Goal: Answer question/provide support

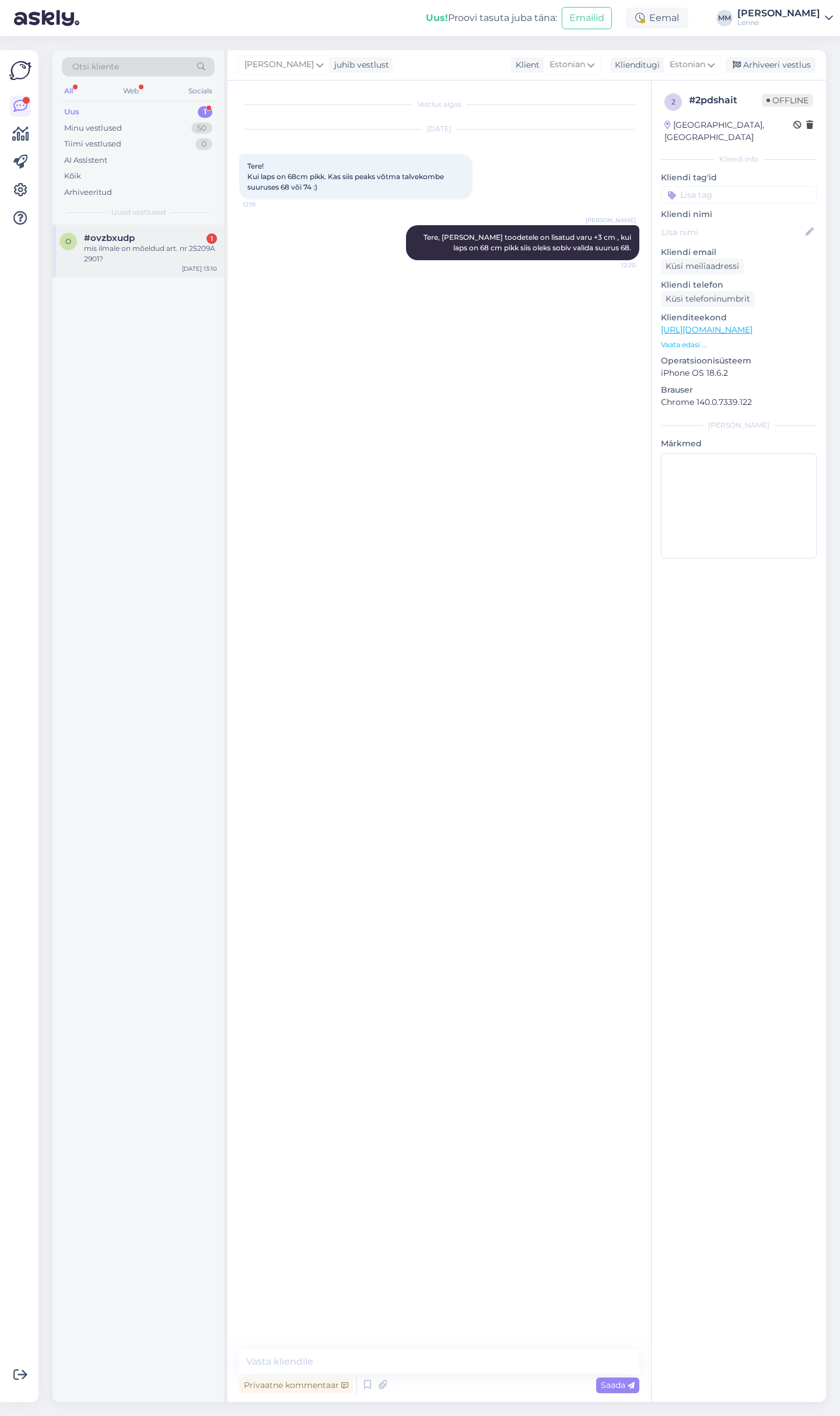
click at [172, 240] on div "#ovzbxudp 1" at bounding box center [151, 238] width 133 height 10
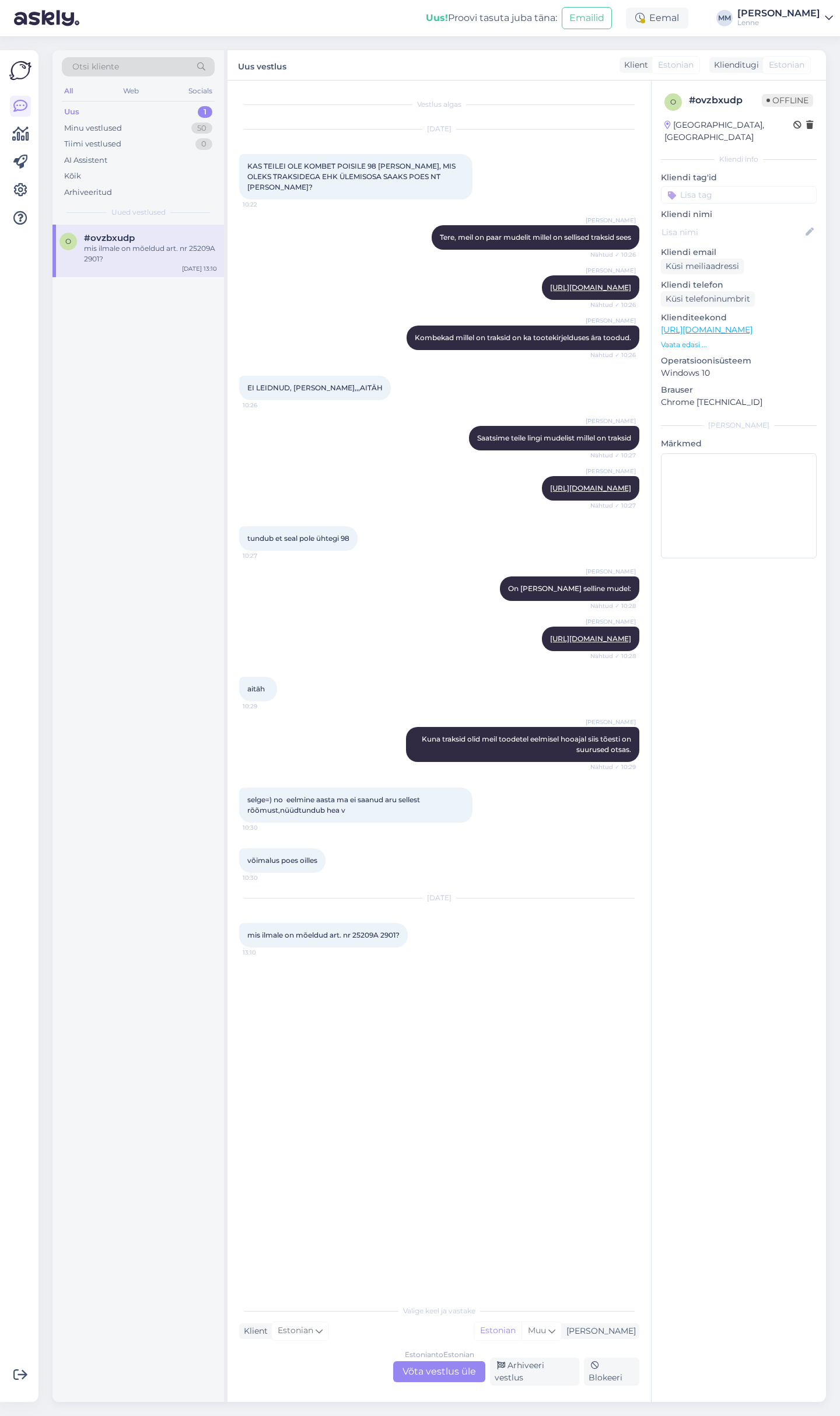
drag, startPoint x: 458, startPoint y: 1378, endPoint x: 440, endPoint y: 1372, distance: 19.0
click at [455, 1377] on div "Estonian to Estonian Võta vestlus üle" at bounding box center [439, 1371] width 92 height 21
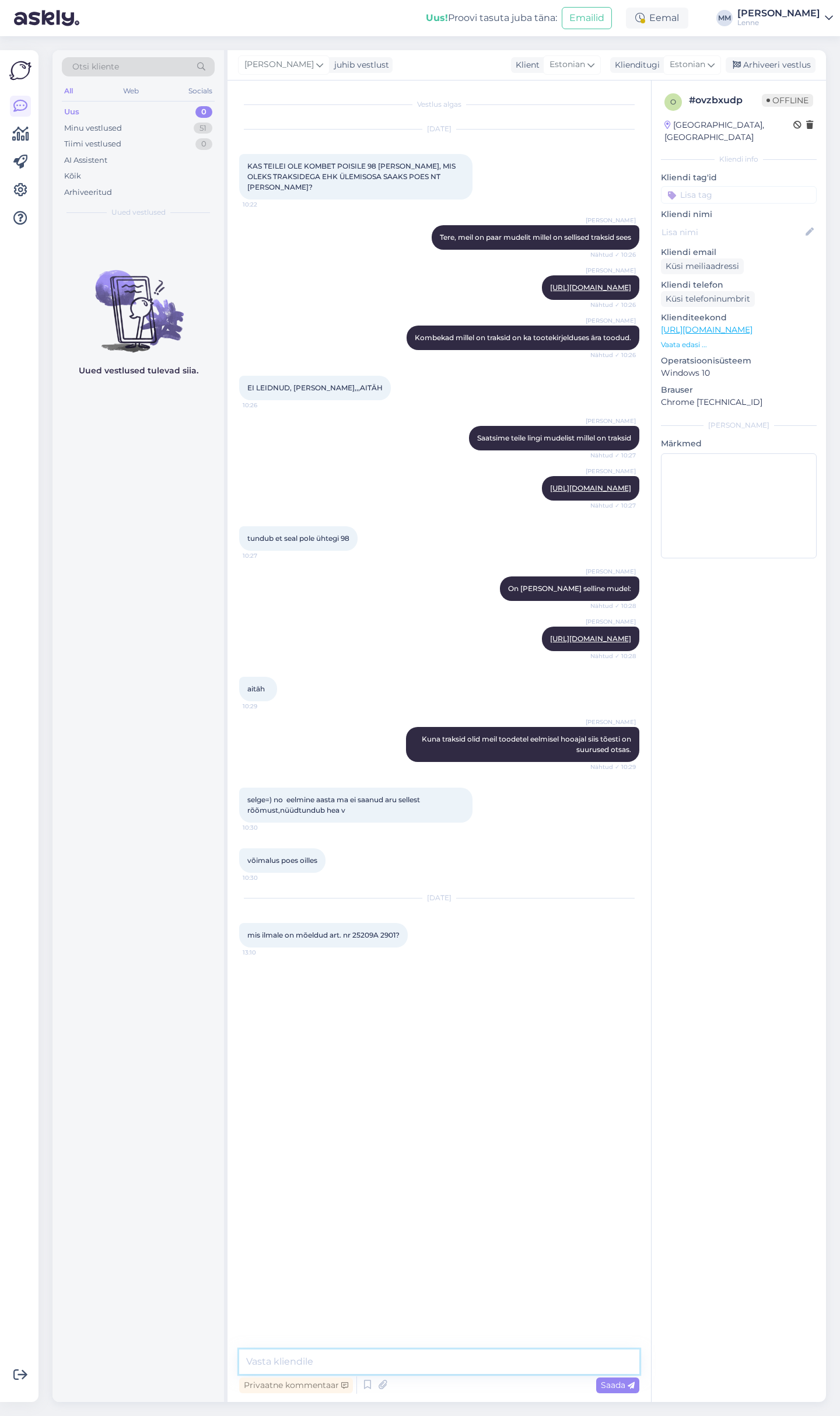
click at [406, 1365] on textarea at bounding box center [439, 1362] width 400 height 25
type textarea "Tere, tegemist on softshell kombekaga mis on mõeldud kevad-sügis perioodiks."
type textarea "K"
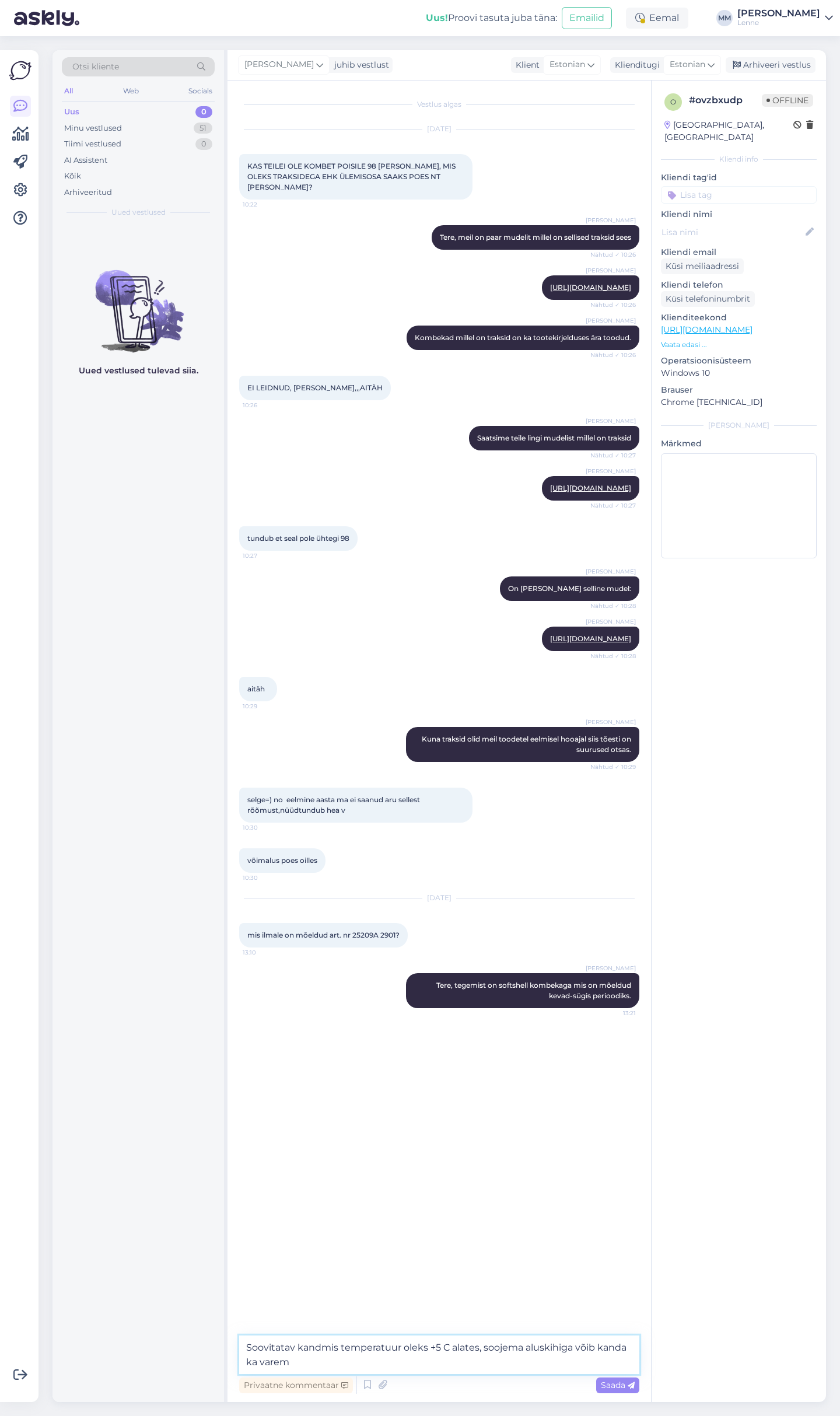
type textarea "Soovitatav kandmis temperatuur oleks +5 C alates, soojema aluskihiga võib kanda…"
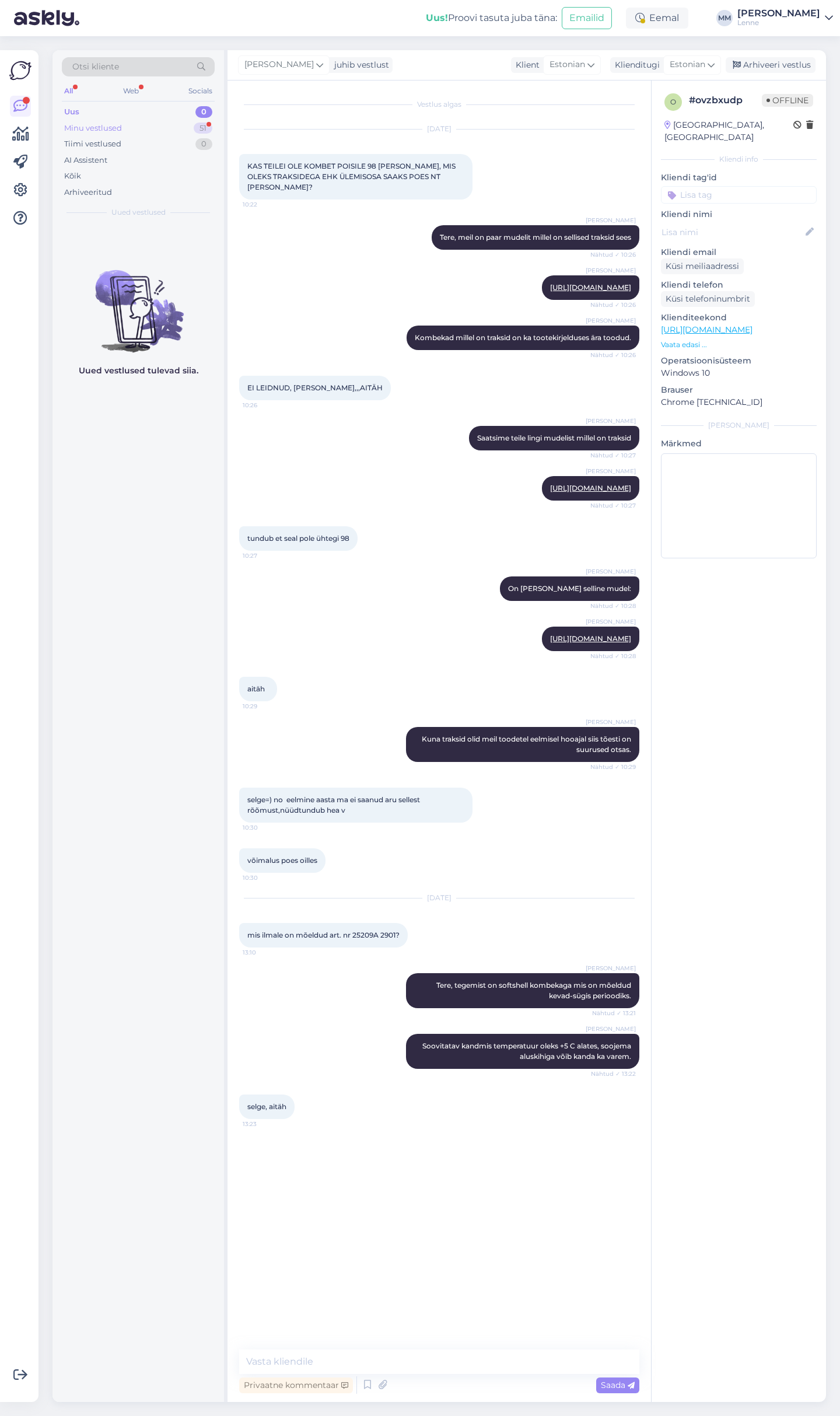
click at [142, 125] on div "Minu vestlused 51" at bounding box center [138, 128] width 153 height 16
